Goal: Information Seeking & Learning: Check status

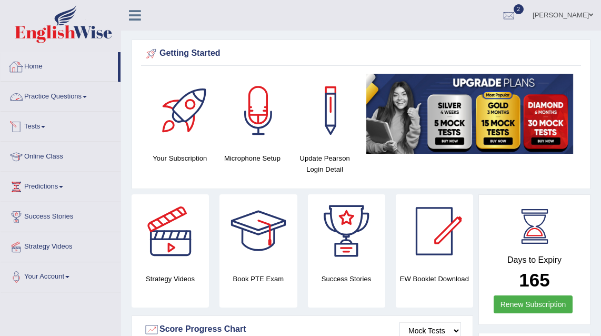
click at [42, 125] on link "Tests" at bounding box center [61, 125] width 120 height 26
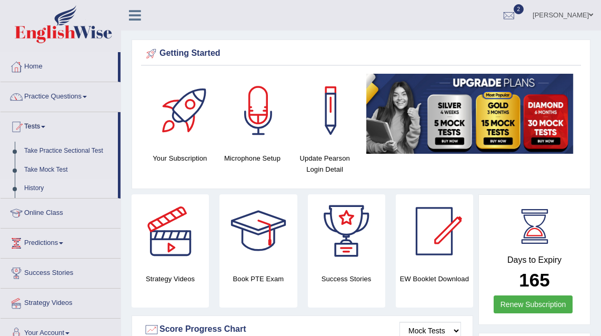
click at [38, 187] on link "History" at bounding box center [68, 188] width 98 height 19
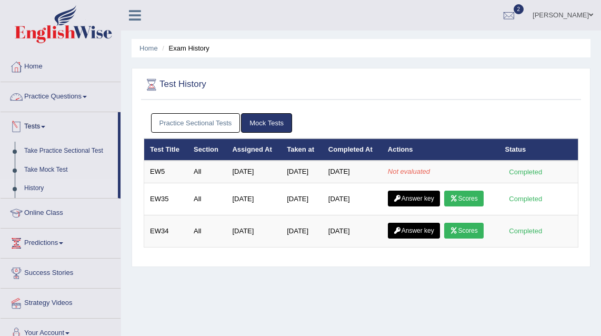
click at [38, 96] on link "Practice Questions" at bounding box center [61, 95] width 120 height 26
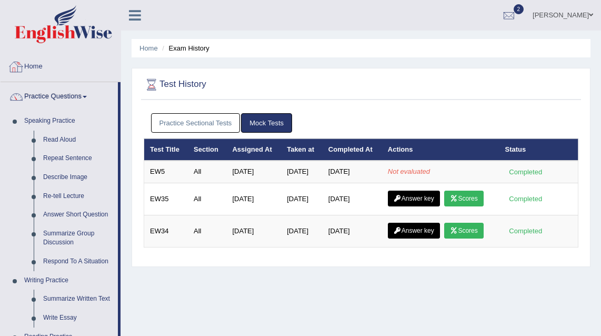
click at [43, 61] on link "Home" at bounding box center [61, 65] width 120 height 26
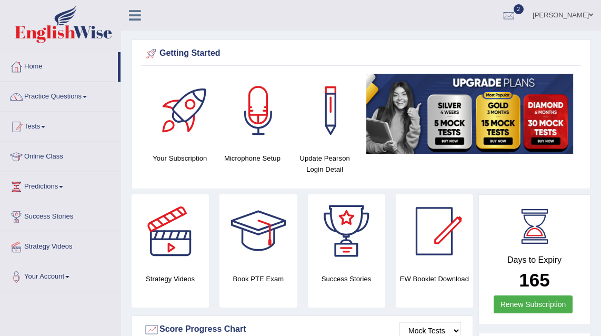
click at [43, 159] on link "Online Class" at bounding box center [61, 155] width 120 height 26
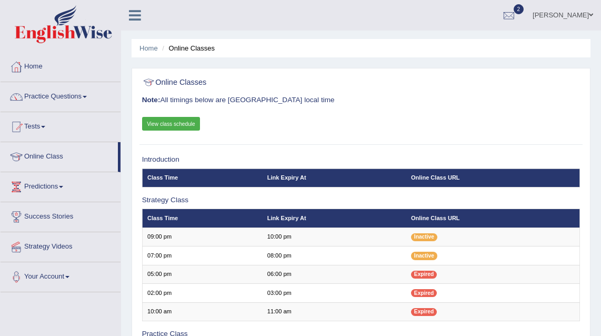
click at [183, 117] on link "View class schedule" at bounding box center [171, 124] width 58 height 14
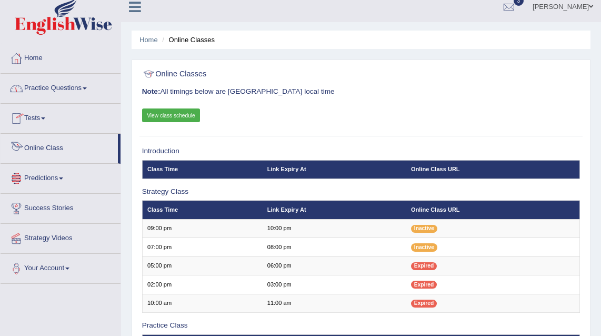
click at [40, 177] on link "Predictions" at bounding box center [61, 177] width 120 height 26
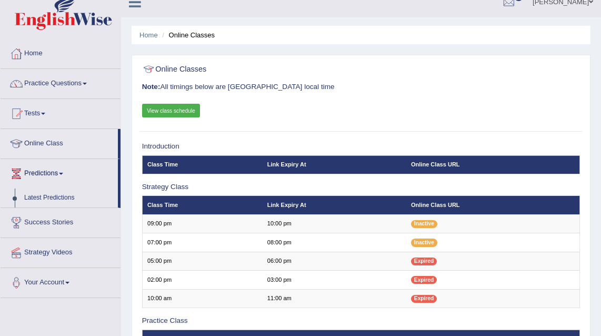
scroll to position [18, 0]
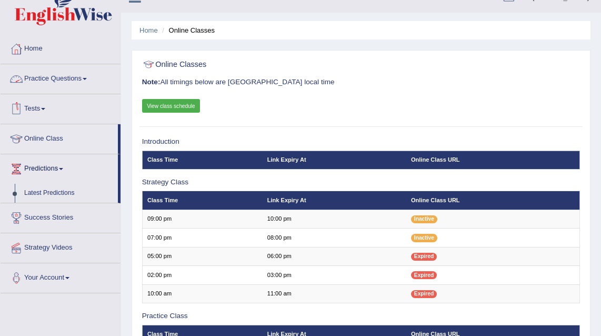
click at [46, 113] on link "Tests" at bounding box center [61, 107] width 120 height 26
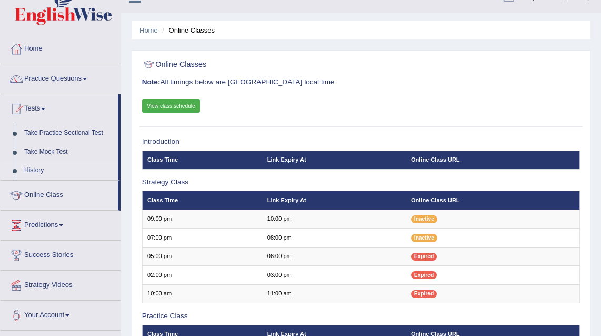
click at [31, 169] on link "History" at bounding box center [68, 170] width 98 height 19
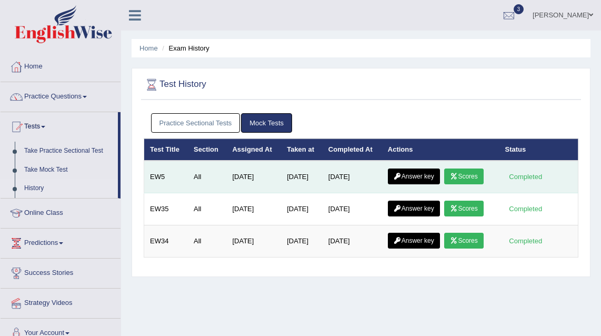
click at [467, 173] on link "Scores" at bounding box center [463, 176] width 39 height 16
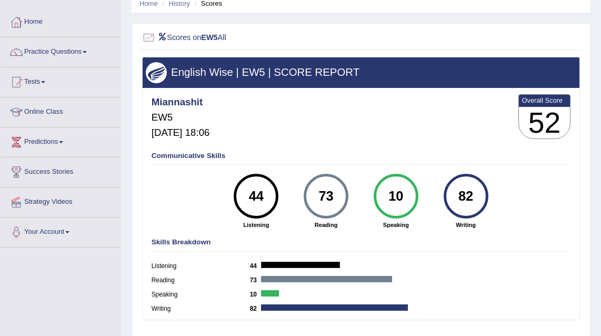
scroll to position [49, 0]
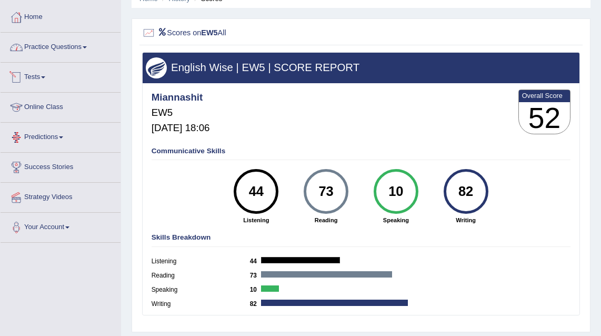
click at [60, 50] on link "Practice Questions" at bounding box center [61, 46] width 120 height 26
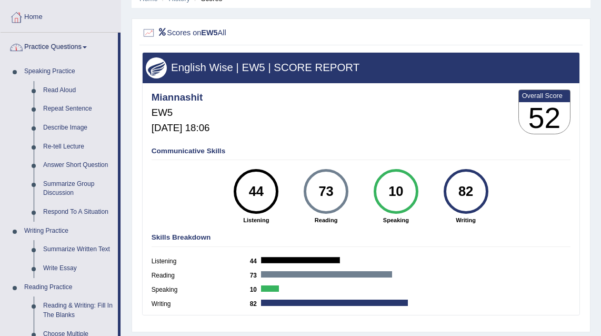
click at [60, 50] on link "Practice Questions" at bounding box center [59, 46] width 117 height 26
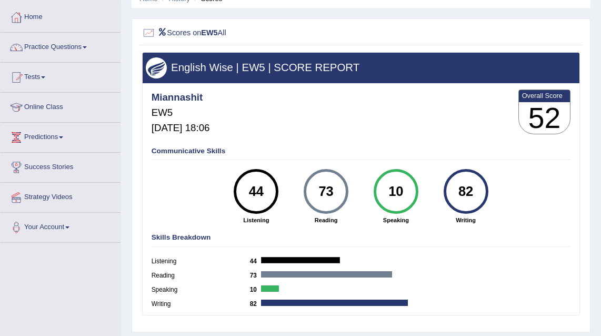
click at [59, 47] on link "Practice Questions" at bounding box center [61, 46] width 120 height 26
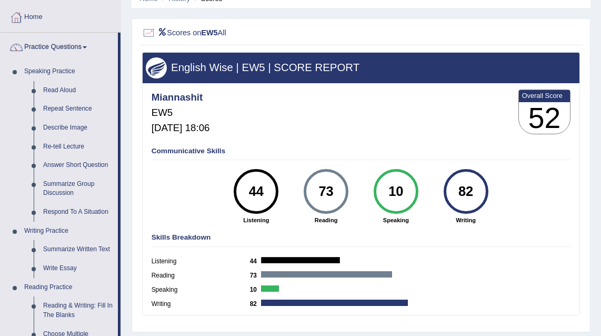
click at [59, 47] on link "Practice Questions" at bounding box center [59, 46] width 117 height 26
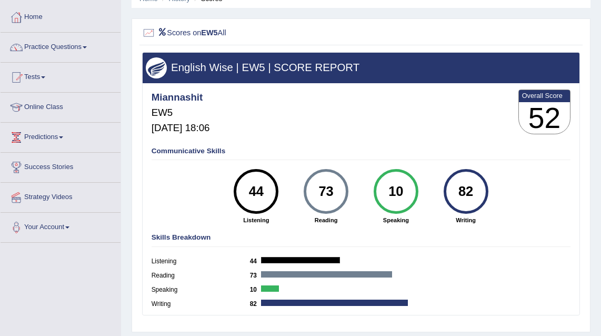
click at [59, 47] on link "Practice Questions" at bounding box center [61, 46] width 120 height 26
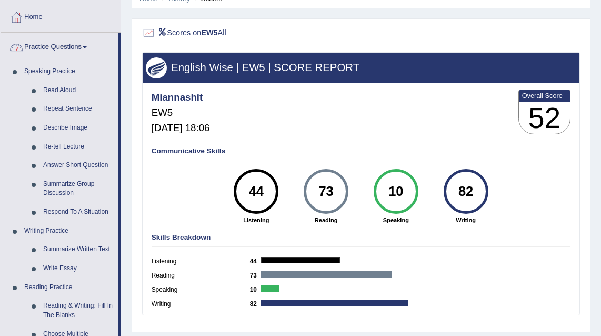
click at [56, 48] on link "Practice Questions" at bounding box center [59, 46] width 117 height 26
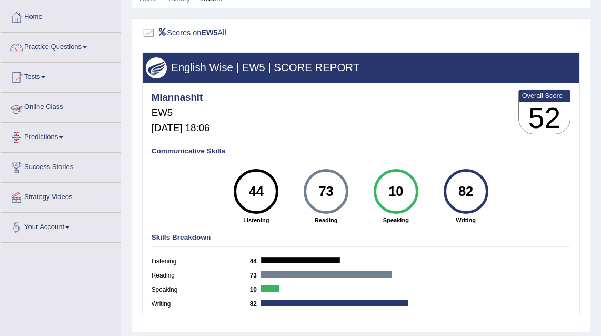
click at [54, 111] on link "Online Class" at bounding box center [61, 106] width 120 height 26
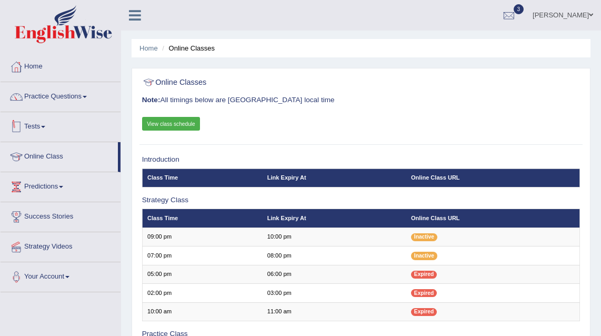
scroll to position [4, 0]
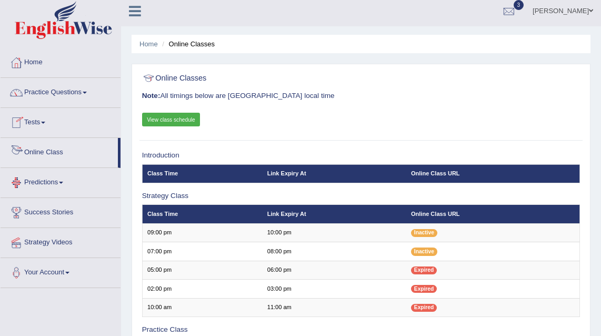
click at [45, 184] on link "Predictions" at bounding box center [61, 181] width 120 height 26
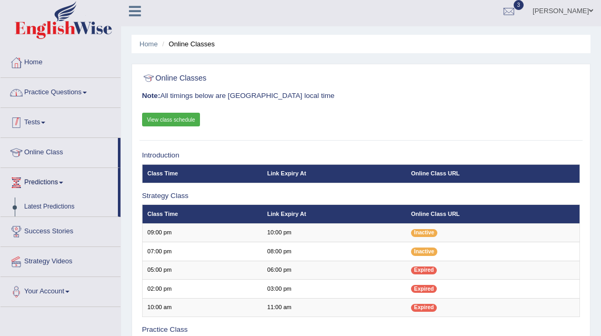
click at [56, 90] on link "Practice Questions" at bounding box center [61, 91] width 120 height 26
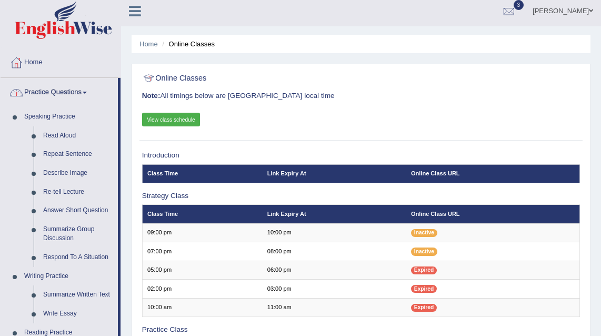
click at [56, 90] on link "Practice Questions" at bounding box center [59, 91] width 117 height 26
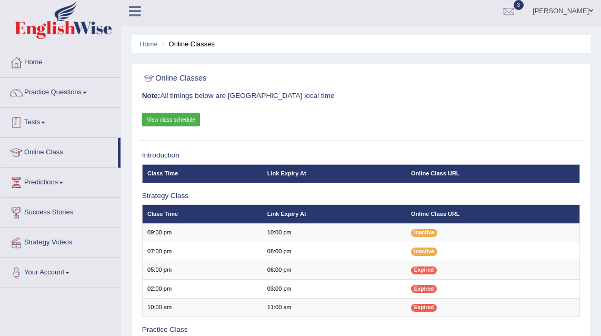
click at [44, 123] on link "Tests" at bounding box center [61, 121] width 120 height 26
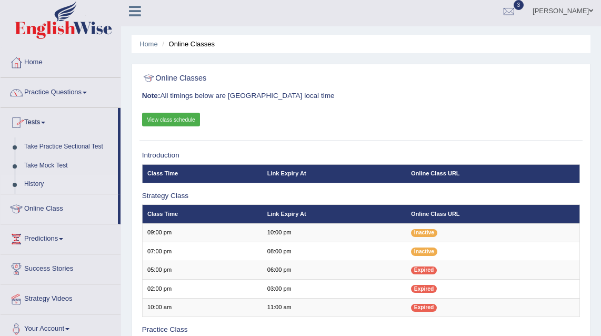
click at [37, 183] on link "History" at bounding box center [68, 184] width 98 height 19
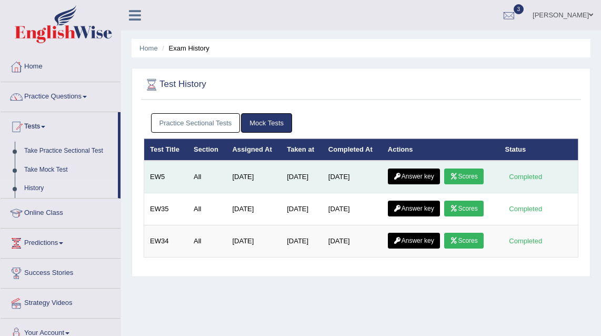
click at [422, 178] on link "Answer key" at bounding box center [414, 176] width 52 height 16
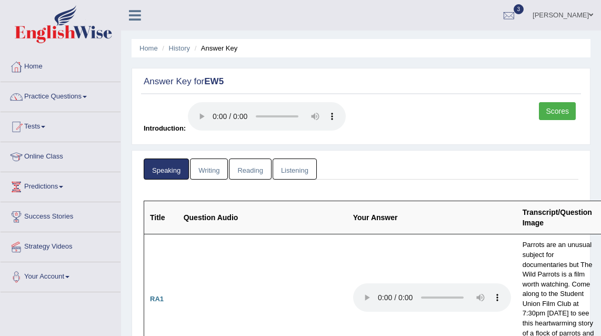
click at [215, 177] on link "Writing" at bounding box center [209, 169] width 38 height 22
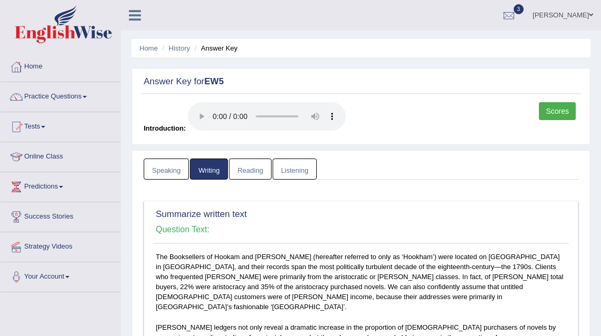
click at [176, 177] on link "Speaking" at bounding box center [166, 169] width 45 height 22
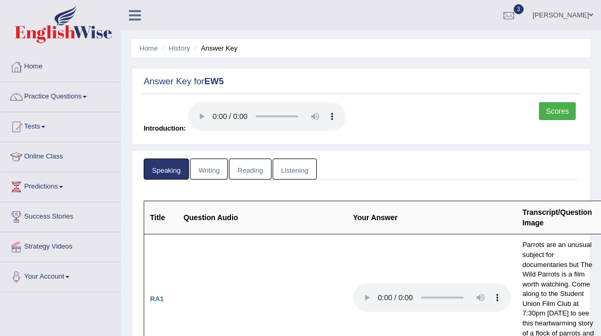
click at [307, 174] on link "Listening" at bounding box center [295, 169] width 44 height 22
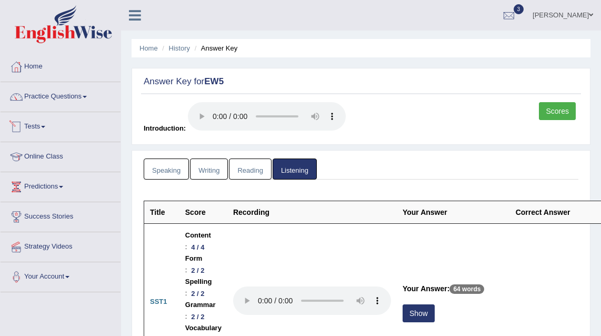
click at [36, 123] on link "Tests" at bounding box center [61, 125] width 120 height 26
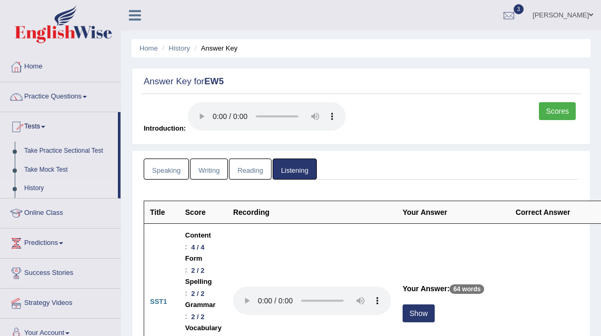
click at [42, 187] on link "History" at bounding box center [68, 188] width 98 height 19
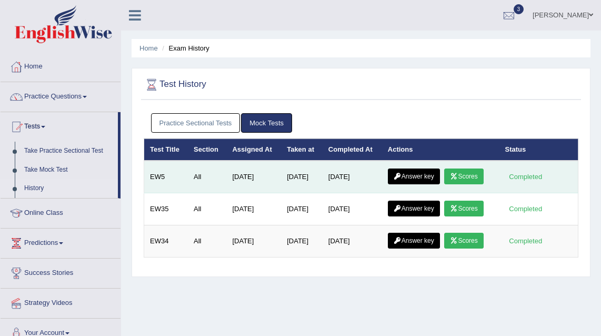
click at [422, 180] on link "Answer key" at bounding box center [414, 176] width 52 height 16
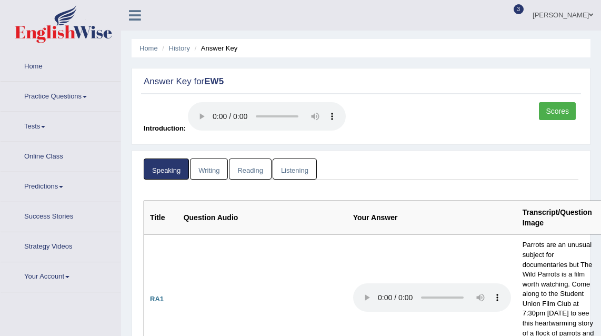
click at [216, 173] on link "Writing" at bounding box center [209, 169] width 38 height 22
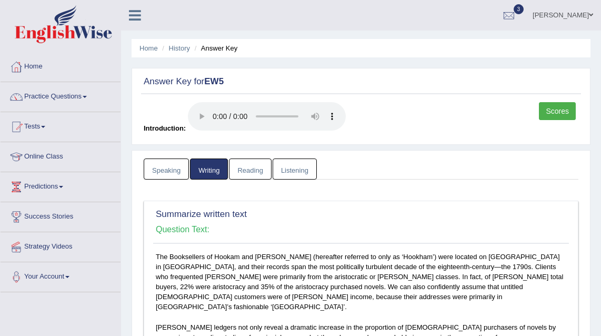
click at [179, 176] on link "Speaking" at bounding box center [166, 169] width 45 height 22
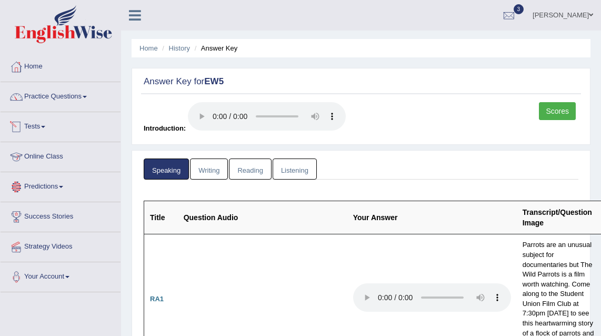
click at [37, 128] on link "Tests" at bounding box center [61, 125] width 120 height 26
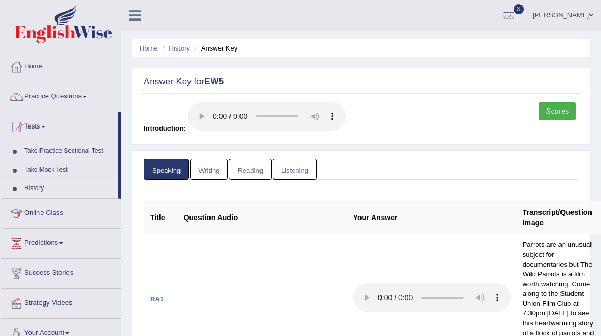
click at [44, 186] on link "History" at bounding box center [68, 188] width 98 height 19
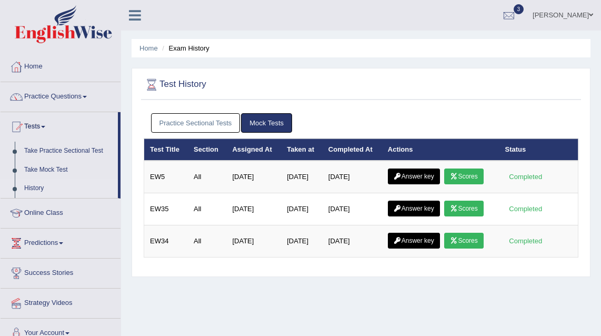
click at [259, 128] on link "Mock Tests" at bounding box center [266, 122] width 51 height 19
click at [264, 122] on link "Mock Tests" at bounding box center [266, 122] width 51 height 19
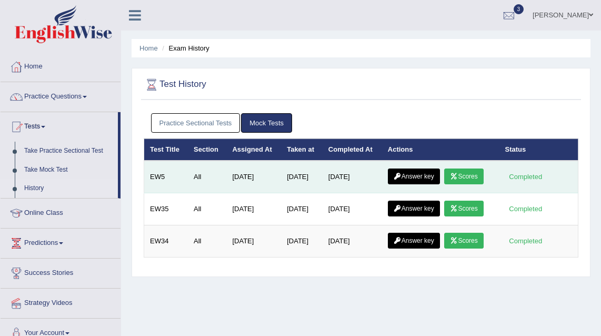
click at [466, 175] on link "Scores" at bounding box center [463, 176] width 39 height 16
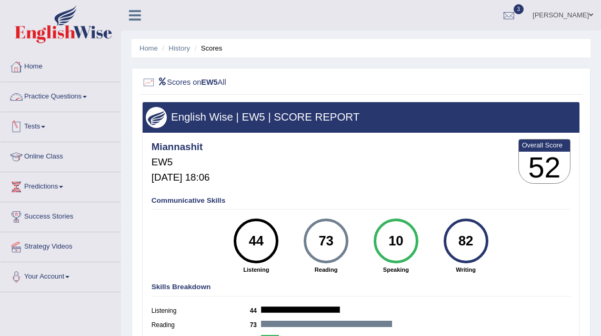
click at [34, 129] on link "Tests" at bounding box center [61, 125] width 120 height 26
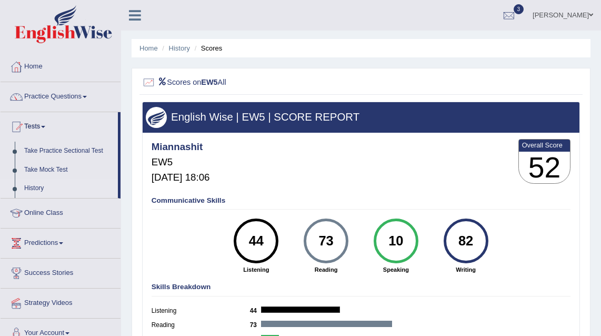
click at [36, 187] on link "History" at bounding box center [68, 188] width 98 height 19
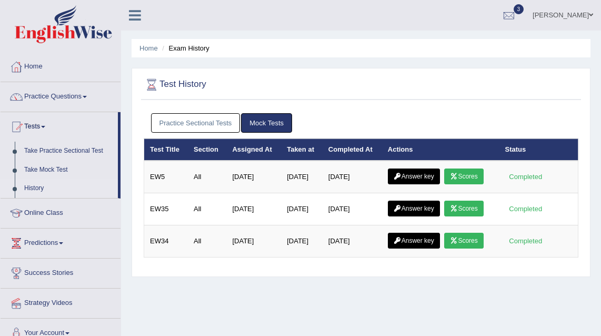
click at [208, 126] on link "Practice Sectional Tests" at bounding box center [195, 122] width 89 height 19
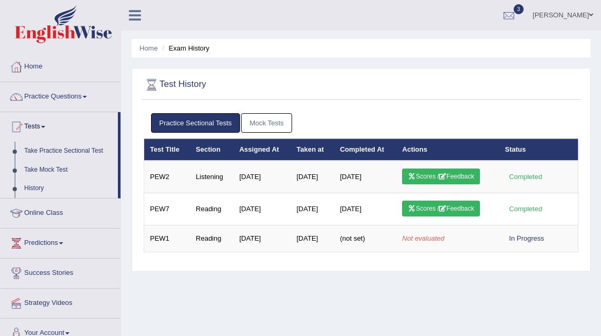
click at [257, 125] on link "Mock Tests" at bounding box center [266, 122] width 51 height 19
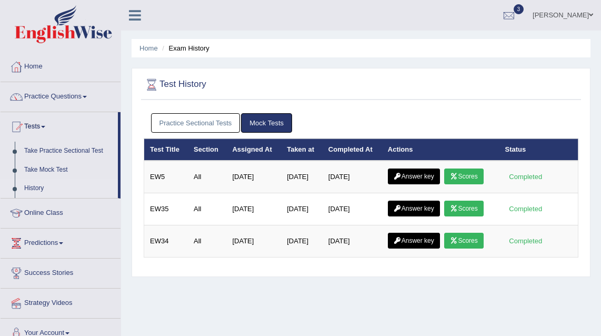
click at [227, 124] on link "Practice Sectional Tests" at bounding box center [195, 122] width 89 height 19
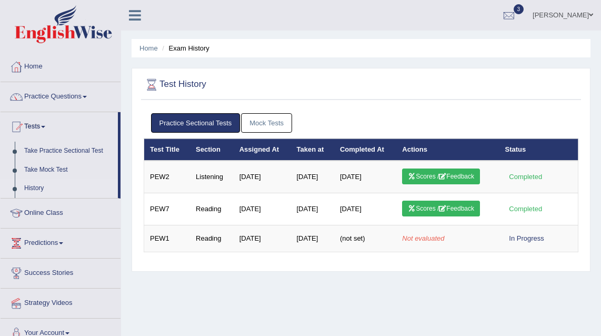
click at [257, 123] on link "Mock Tests" at bounding box center [266, 122] width 51 height 19
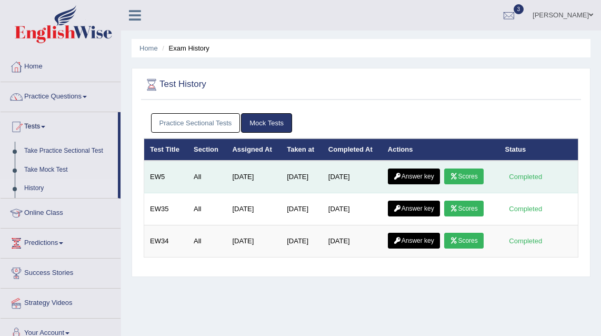
click at [458, 177] on icon at bounding box center [454, 176] width 8 height 6
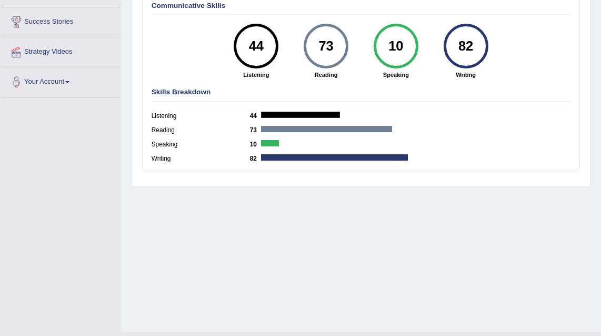
scroll to position [60, 0]
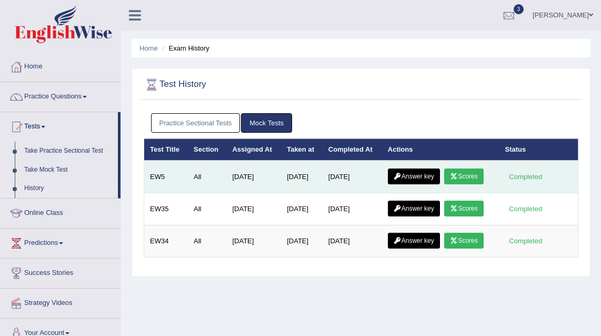
click at [427, 178] on link "Answer key" at bounding box center [414, 176] width 52 height 16
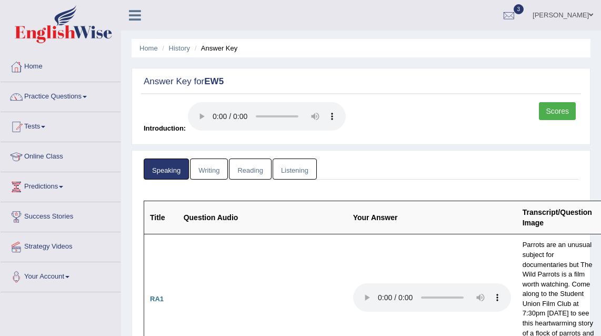
click at [210, 167] on link "Writing" at bounding box center [209, 169] width 38 height 22
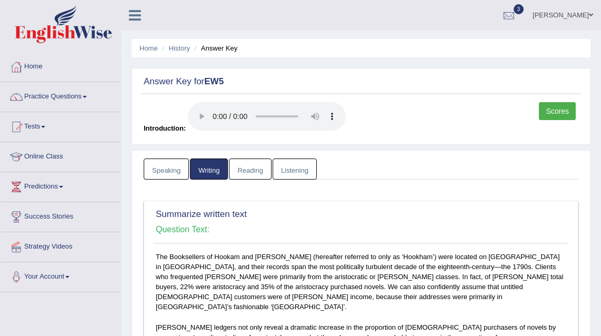
click at [159, 167] on link "Speaking" at bounding box center [166, 169] width 45 height 22
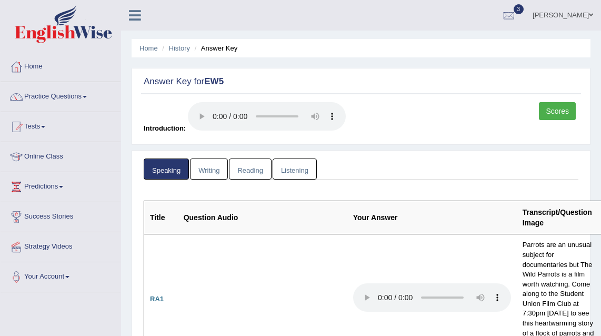
click at [561, 116] on link "Scores" at bounding box center [557, 111] width 37 height 18
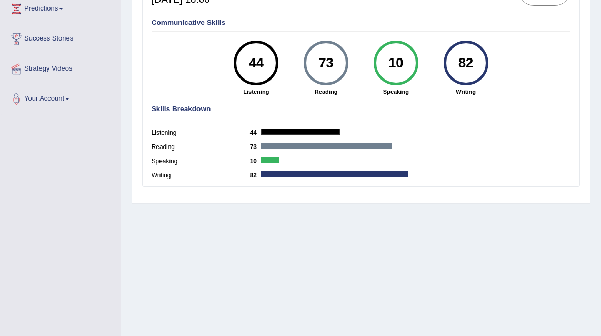
scroll to position [42, 0]
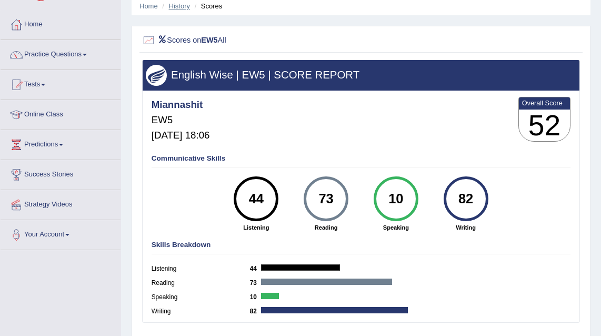
click at [189, 5] on link "History" at bounding box center [179, 6] width 21 height 8
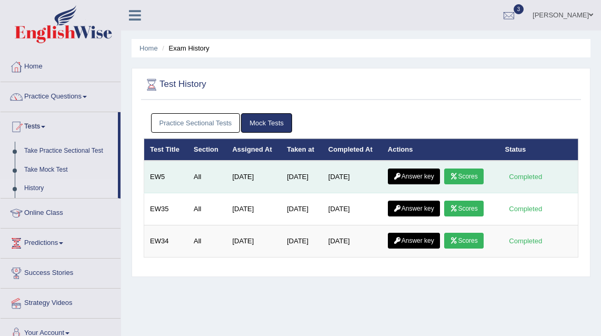
click at [454, 178] on icon at bounding box center [454, 176] width 8 height 6
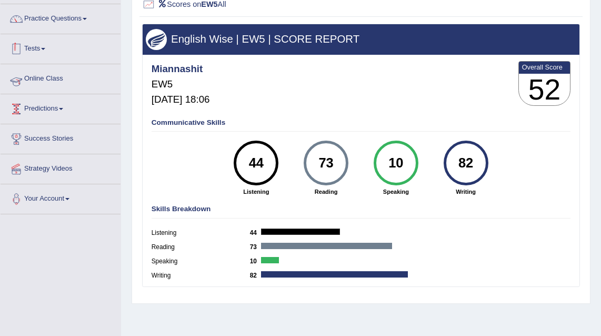
scroll to position [83, 0]
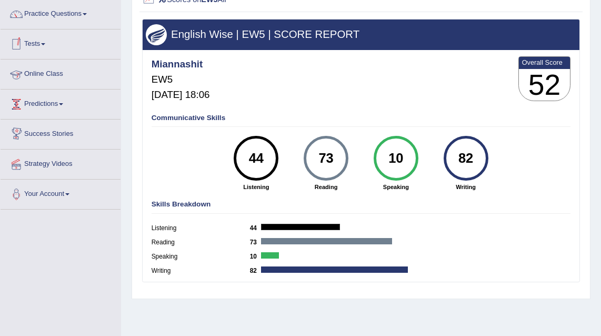
click at [258, 157] on div "44" at bounding box center [256, 158] width 33 height 38
click at [259, 160] on div "44" at bounding box center [256, 158] width 33 height 38
click at [553, 69] on h3 "52" at bounding box center [545, 85] width 52 height 32
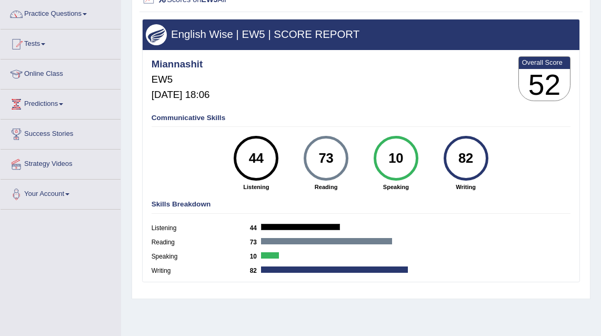
click at [548, 75] on h3 "52" at bounding box center [545, 85] width 52 height 32
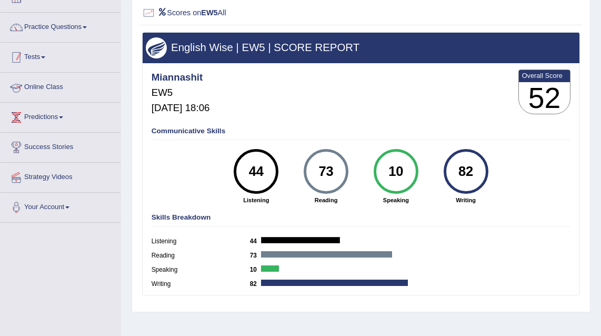
scroll to position [57, 0]
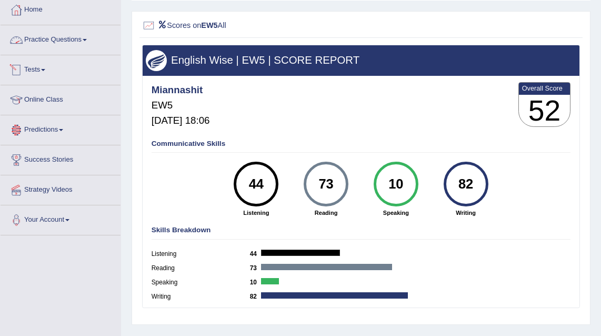
click at [40, 44] on link "Practice Questions" at bounding box center [61, 38] width 120 height 26
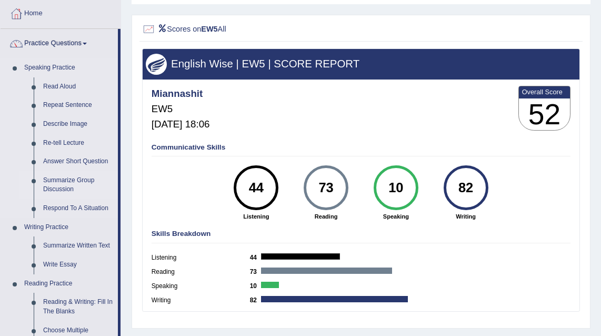
scroll to position [48, 0]
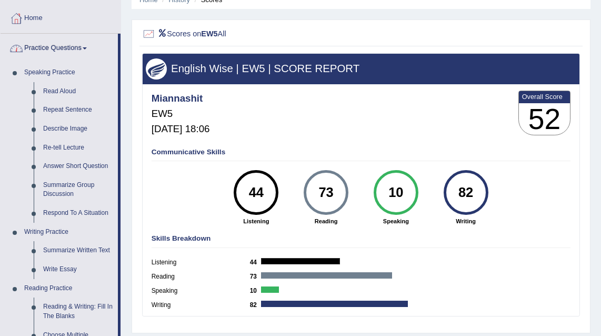
click at [87, 49] on link "Practice Questions" at bounding box center [59, 47] width 117 height 26
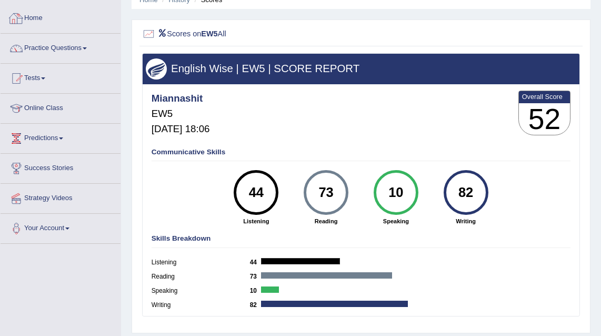
click at [26, 20] on link "Home" at bounding box center [61, 17] width 120 height 26
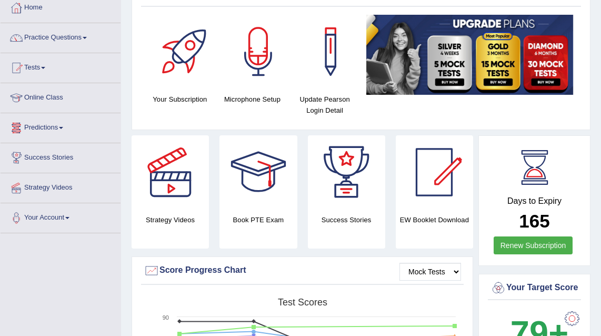
scroll to position [55, 0]
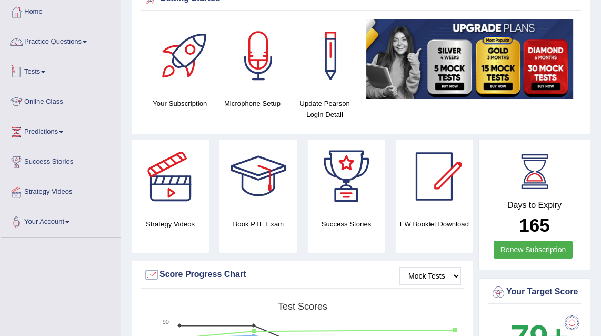
click at [41, 72] on link "Tests" at bounding box center [61, 70] width 120 height 26
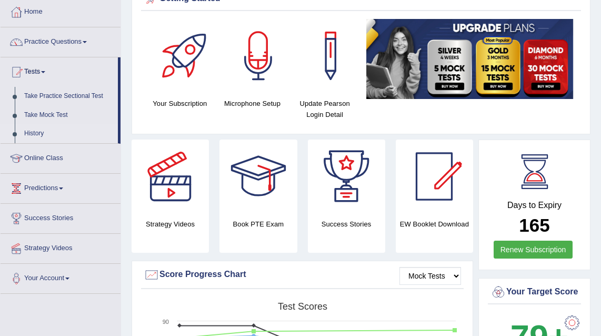
click at [37, 132] on link "History" at bounding box center [68, 133] width 98 height 19
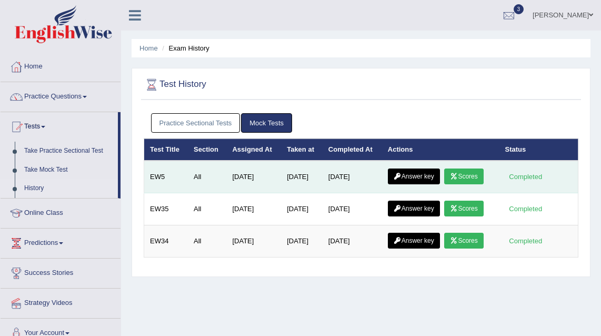
click at [410, 179] on link "Answer key" at bounding box center [414, 176] width 52 height 16
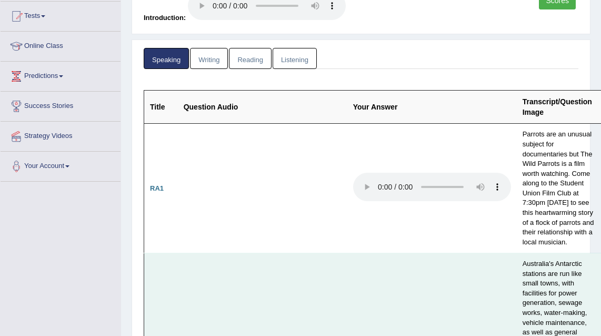
scroll to position [146, 0]
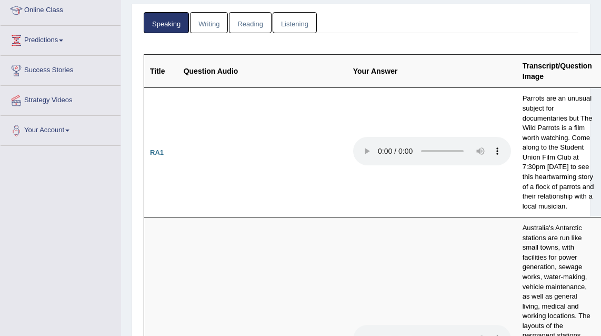
click at [210, 24] on link "Writing" at bounding box center [209, 23] width 38 height 22
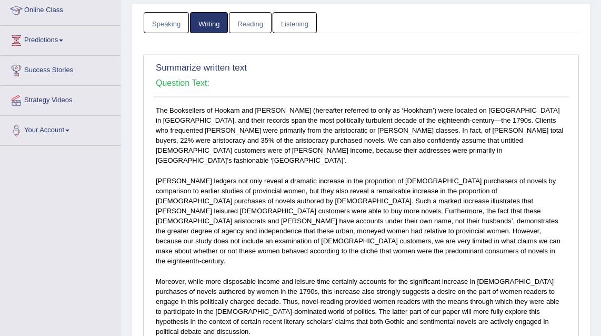
click at [156, 22] on link "Speaking" at bounding box center [166, 23] width 45 height 22
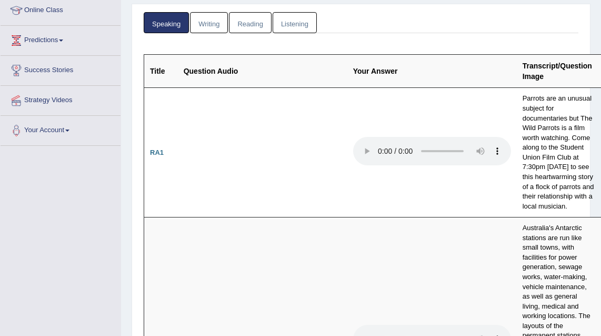
click at [217, 18] on link "Writing" at bounding box center [209, 23] width 38 height 22
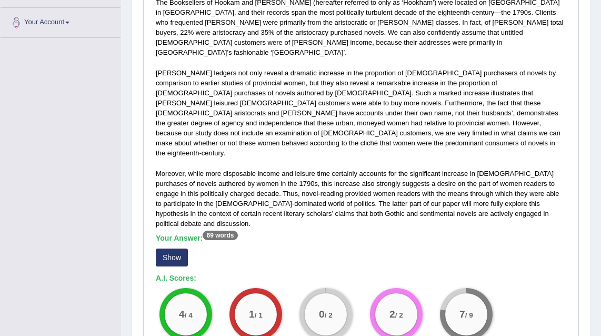
scroll to position [279, 0]
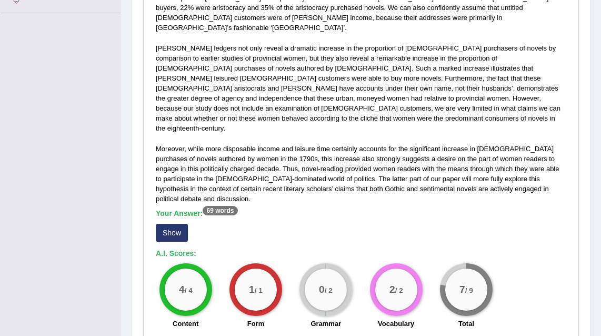
click at [174, 224] on button "Show" at bounding box center [172, 233] width 32 height 18
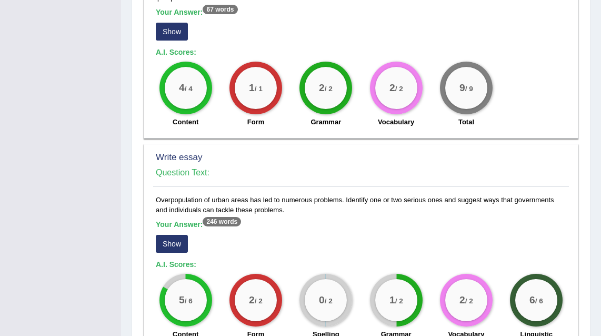
scroll to position [828, 0]
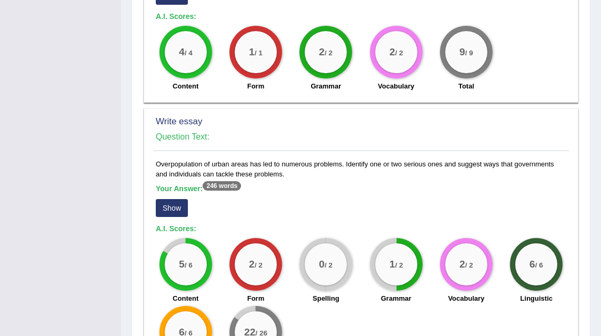
click at [174, 199] on button "Show" at bounding box center [172, 208] width 32 height 18
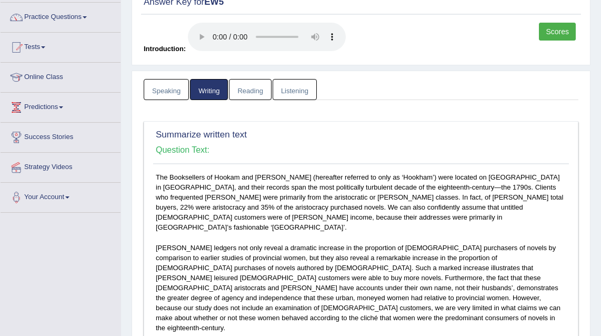
scroll to position [75, 0]
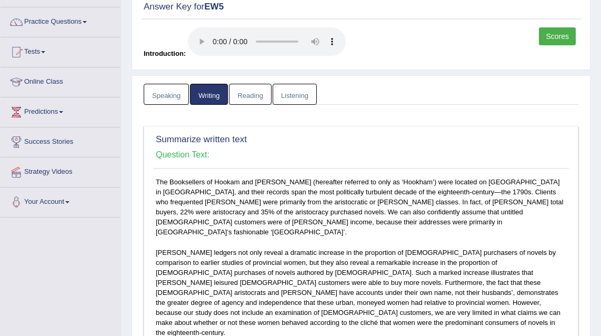
click at [255, 97] on link "Reading" at bounding box center [250, 95] width 42 height 22
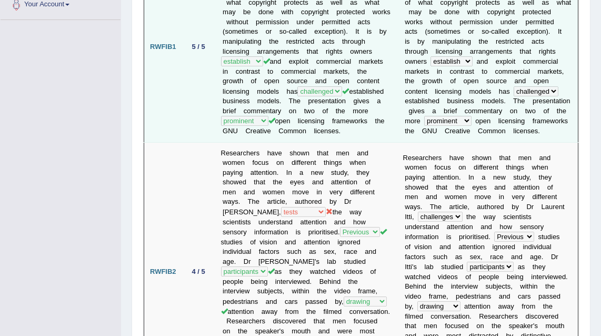
scroll to position [277, 0]
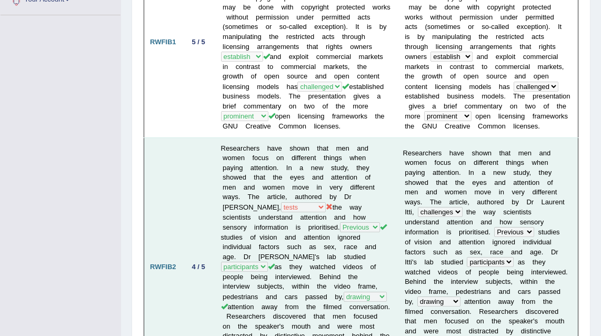
click at [276, 210] on td "Researchers have shown that men and women focus on different things when paying…" at bounding box center [306, 266] width 182 height 259
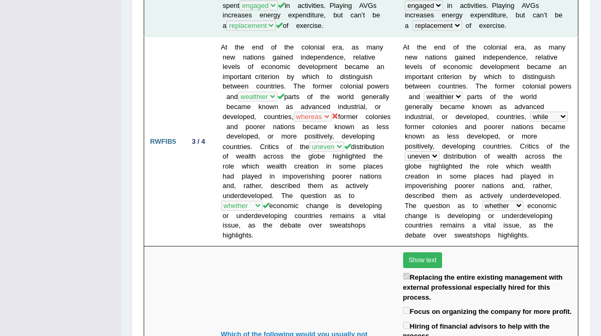
scroll to position [1023, 0]
